Goal: Task Accomplishment & Management: Use online tool/utility

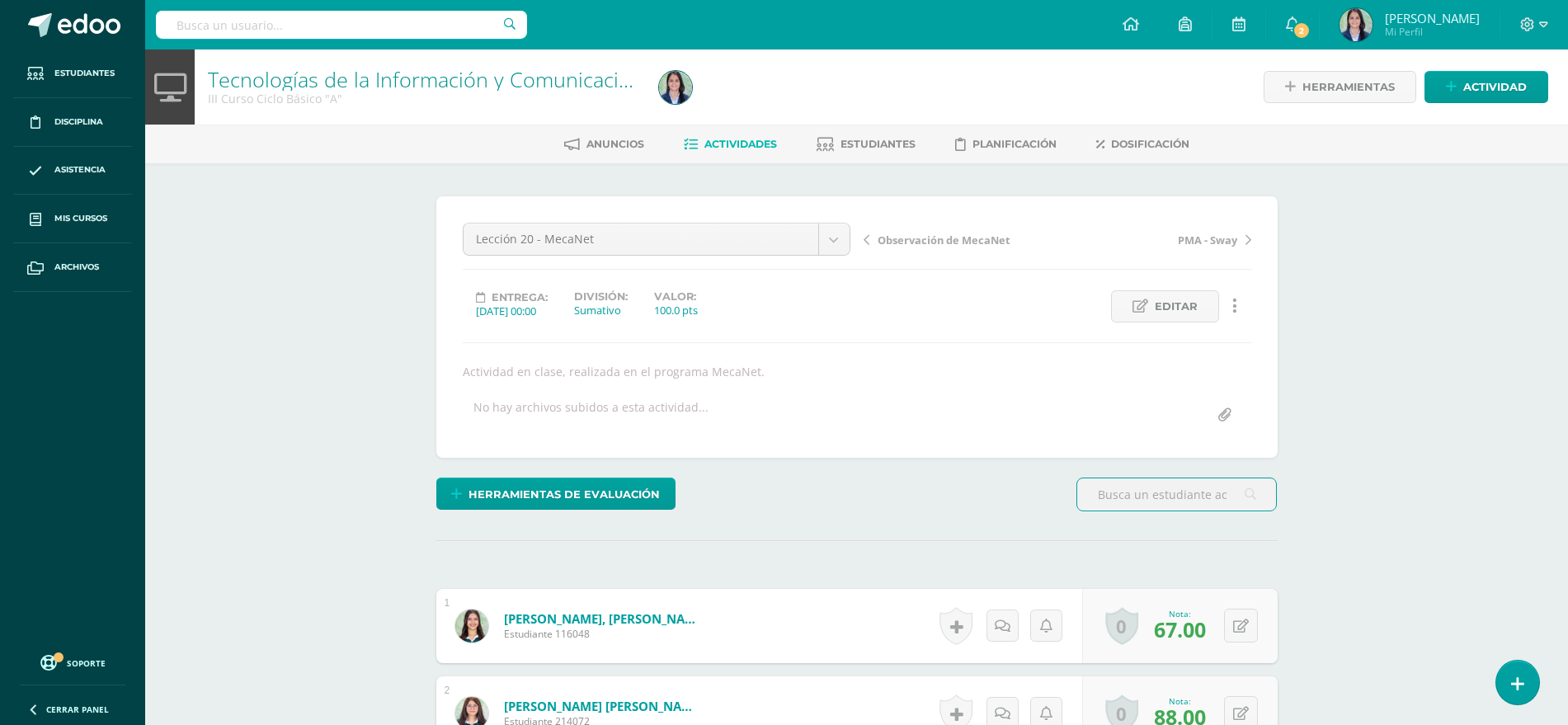
scroll to position [1, 0]
click at [720, 140] on span "Actividades" at bounding box center [741, 143] width 72 height 13
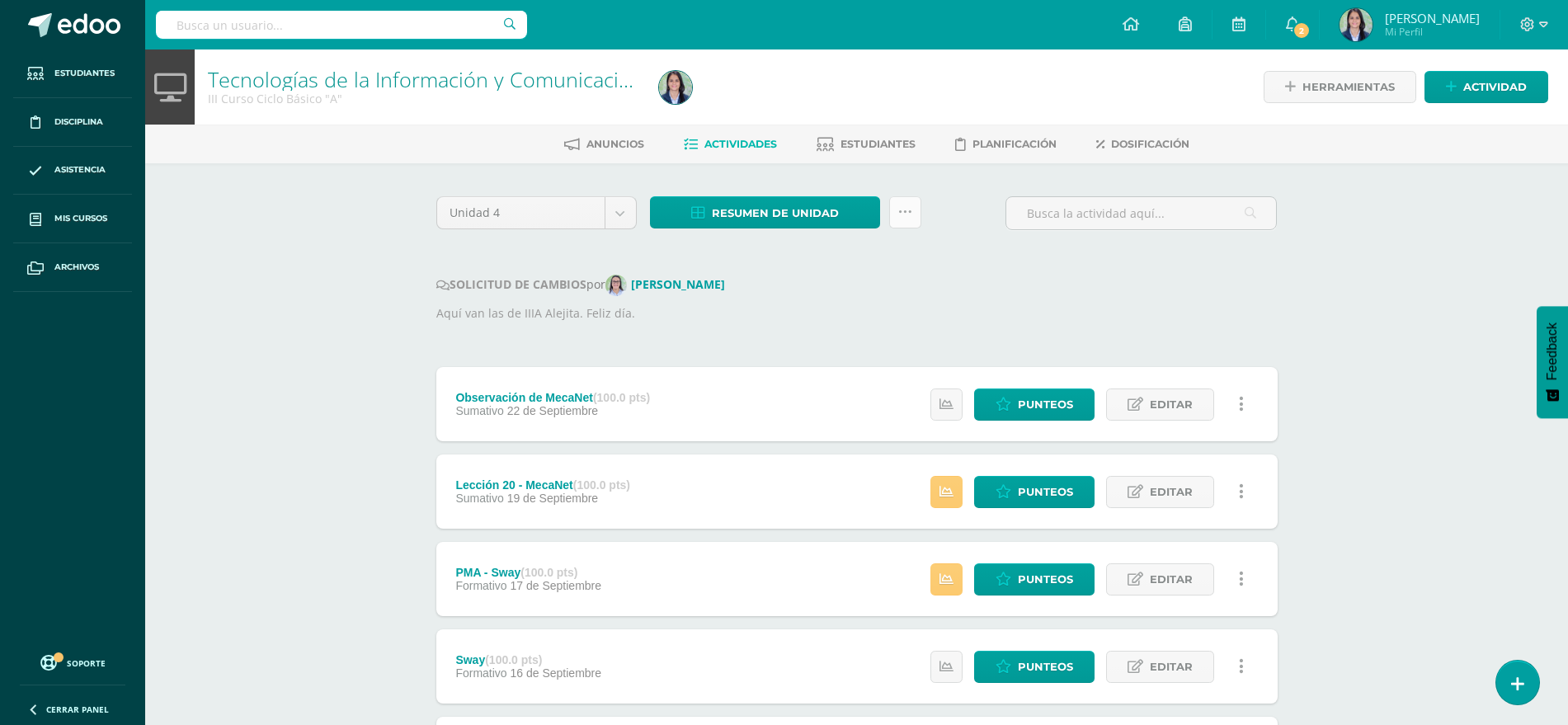
click at [899, 209] on icon at bounding box center [906, 212] width 14 height 14
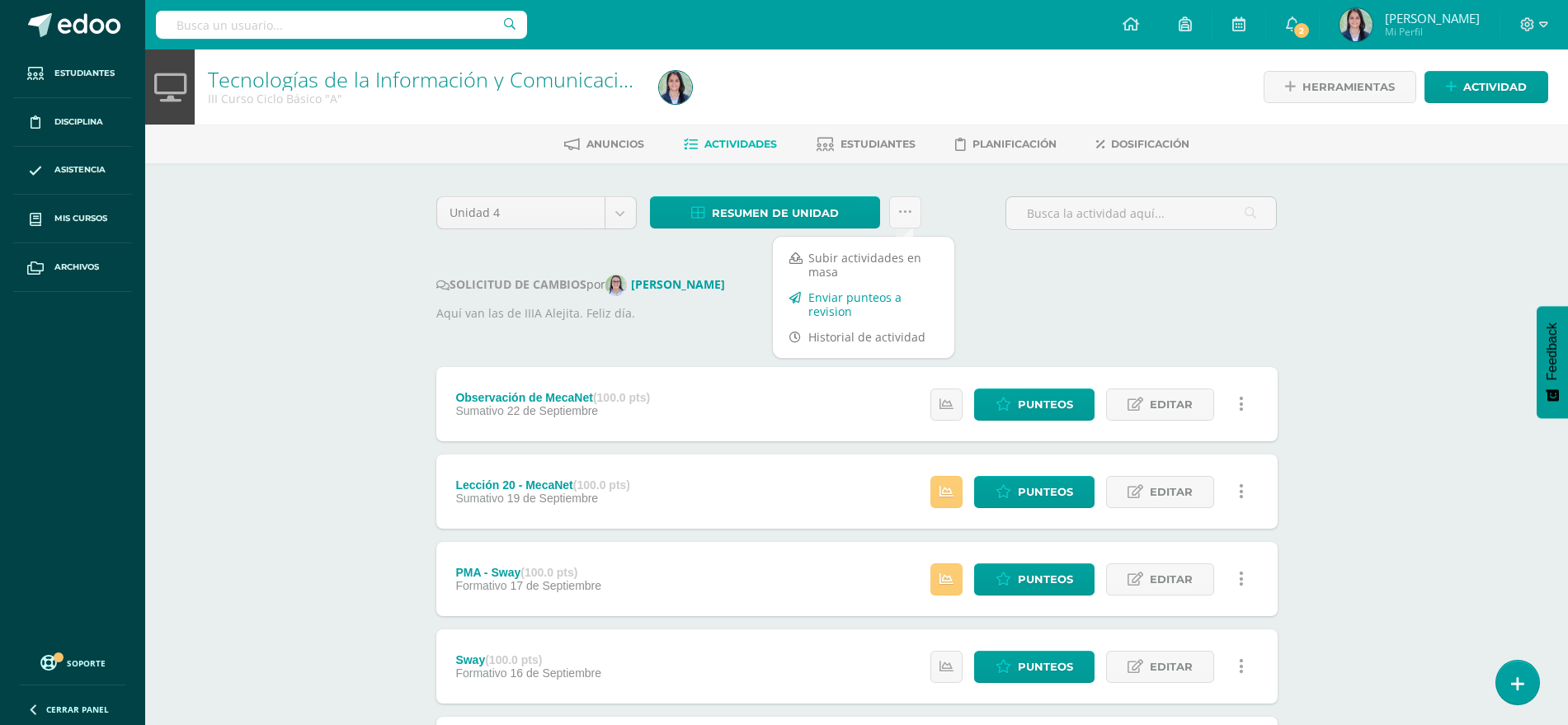
click at [831, 294] on link "Enviar punteos a revision" at bounding box center [864, 304] width 182 height 40
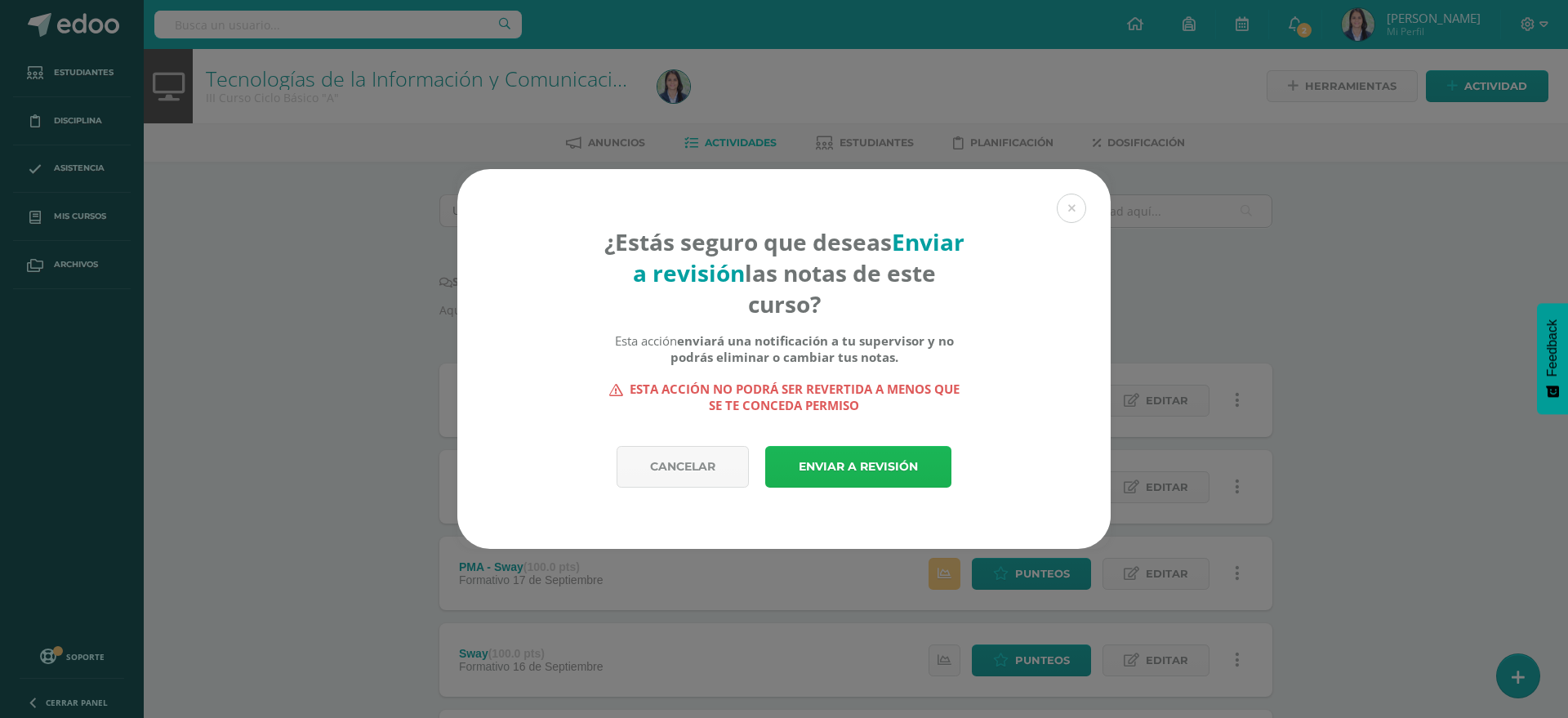
click at [853, 467] on link "Enviar a revisión" at bounding box center [858, 468] width 186 height 42
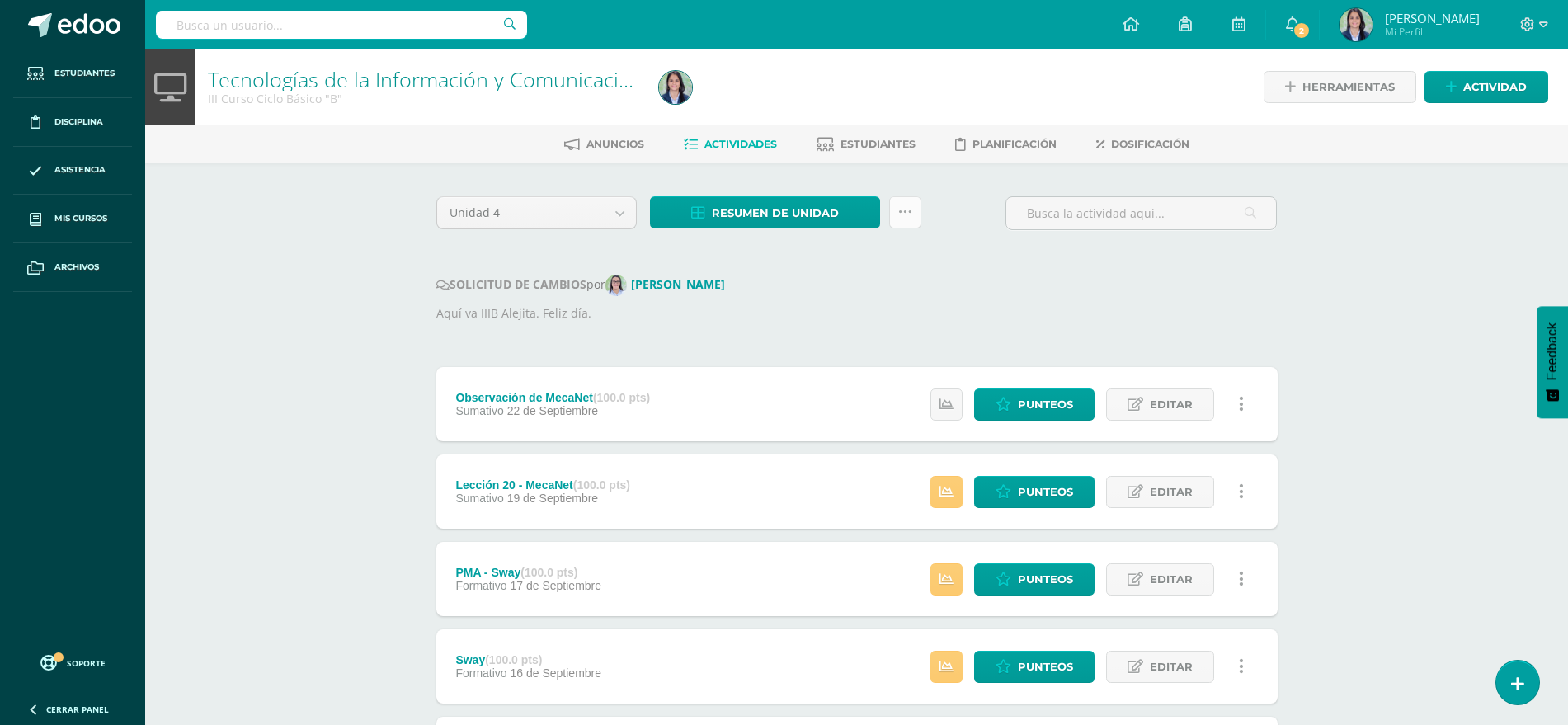
click at [906, 222] on link at bounding box center [905, 211] width 32 height 32
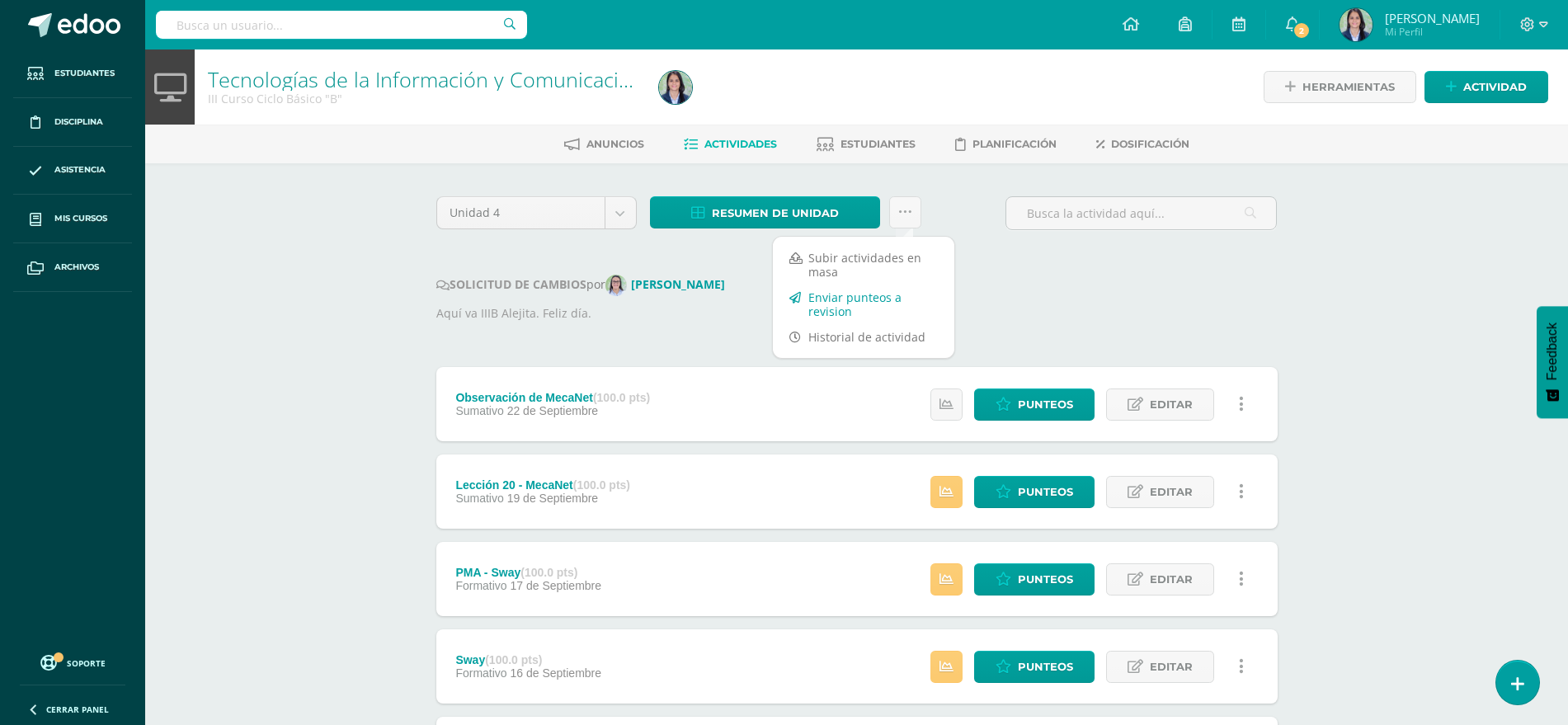
click at [837, 300] on link "Enviar punteos a revision" at bounding box center [864, 304] width 182 height 40
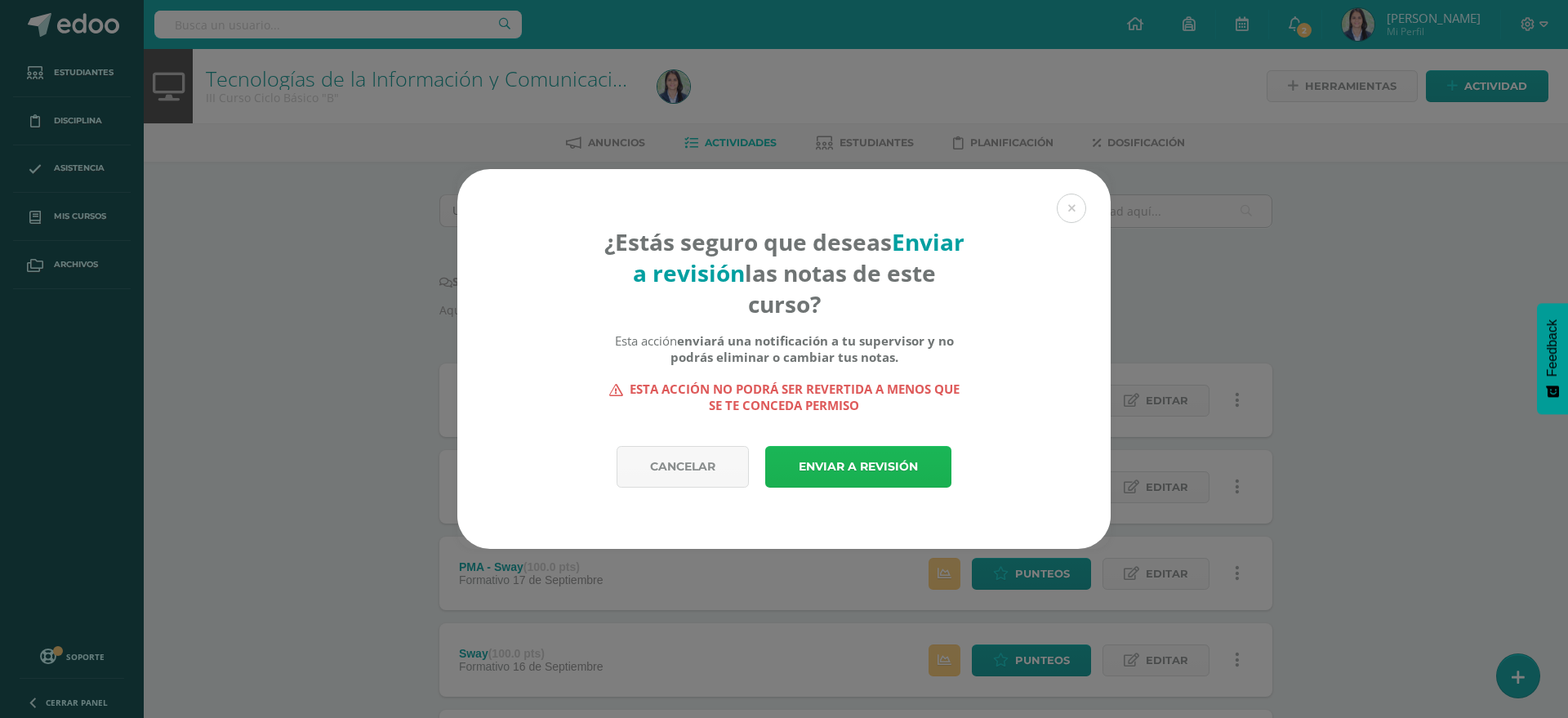
click at [816, 469] on link "Enviar a revisión" at bounding box center [858, 468] width 186 height 42
